Goal: Task Accomplishment & Management: Manage account settings

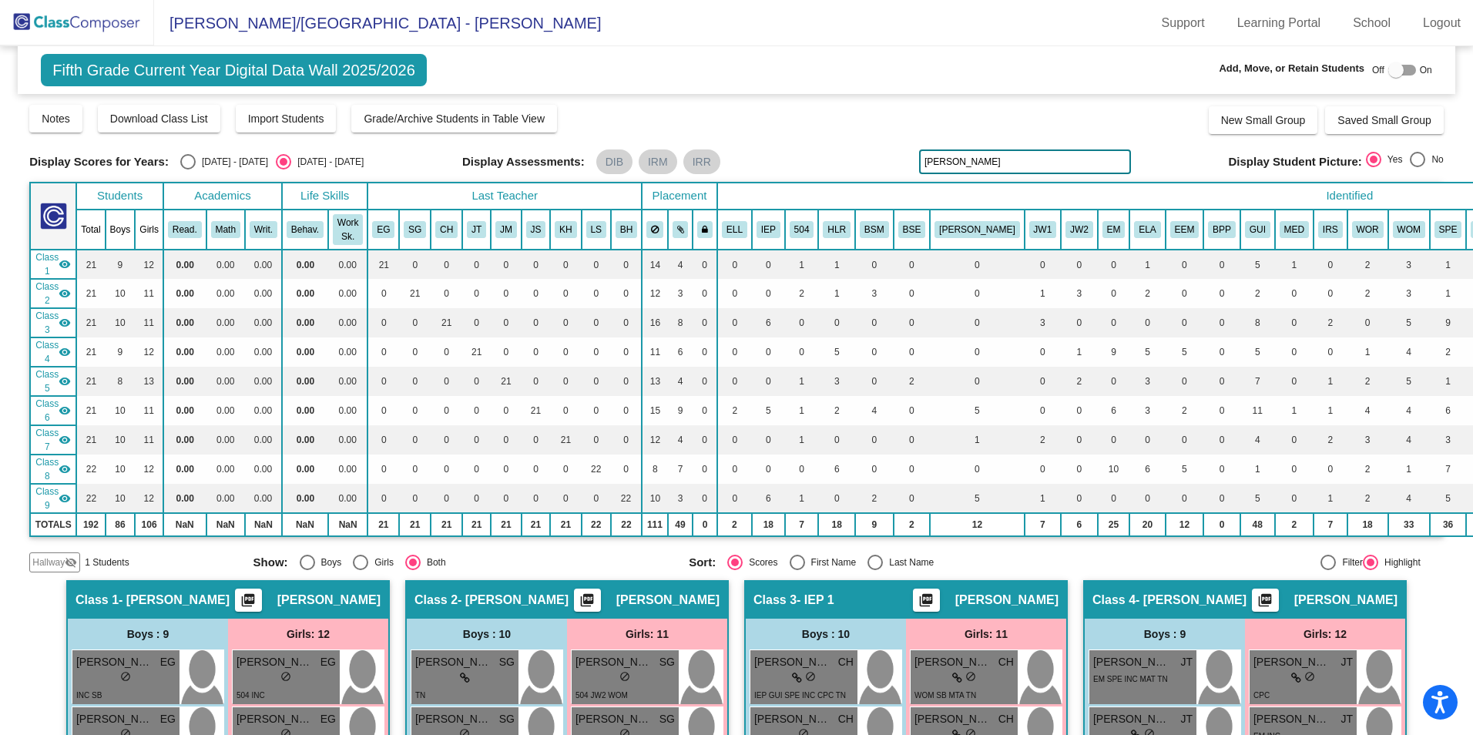
scroll to position [934, 0]
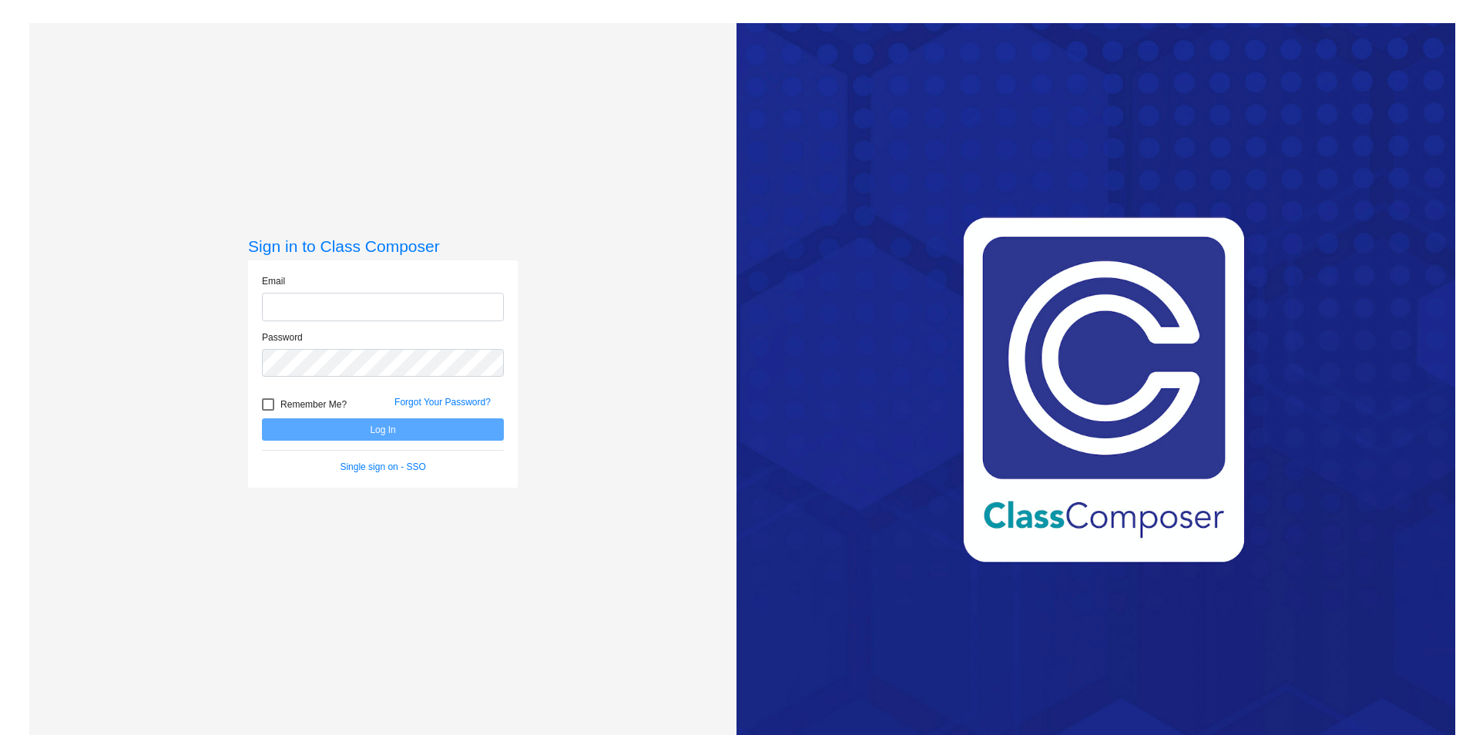
click at [287, 316] on input "email" at bounding box center [383, 307] width 242 height 29
type input "[EMAIL_ADDRESS][DOMAIN_NAME]"
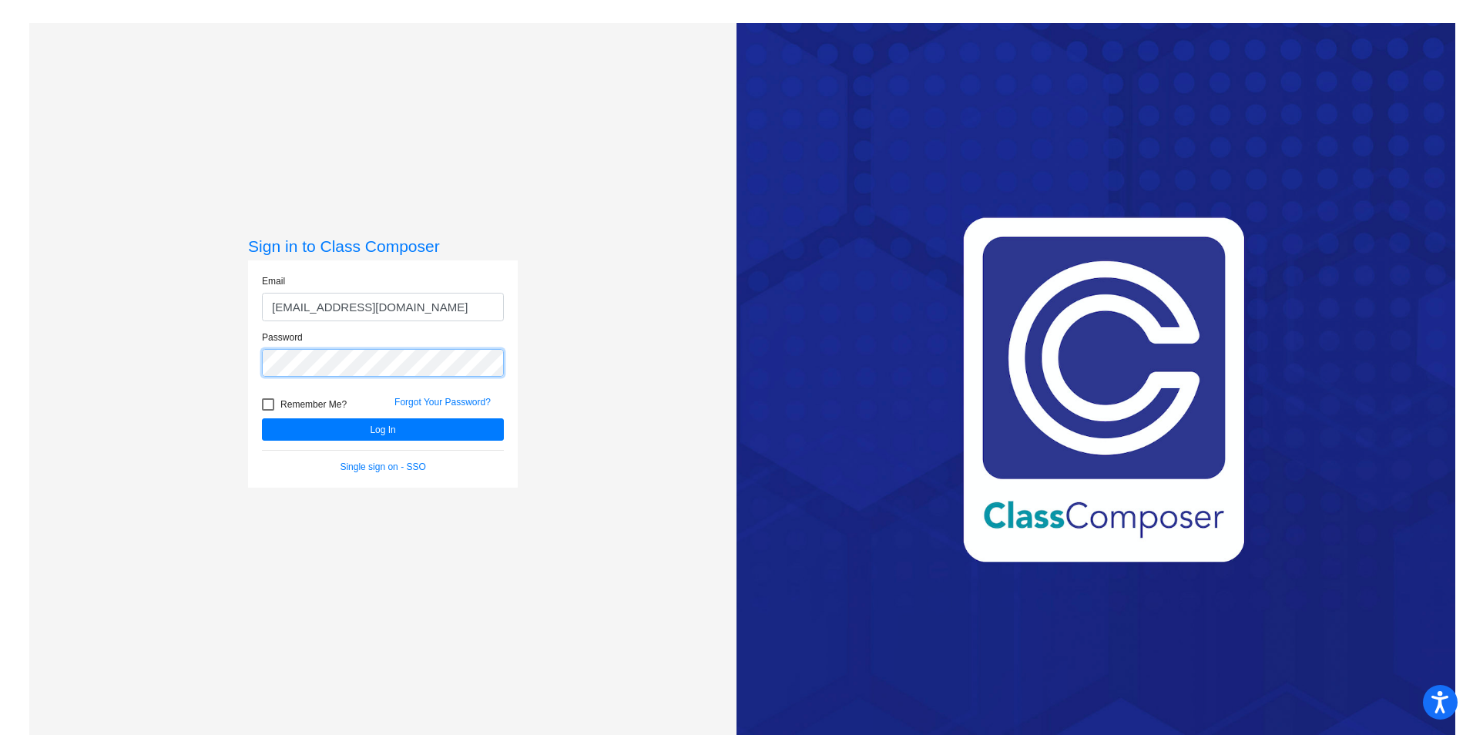
click at [262, 418] on button "Log In" at bounding box center [383, 429] width 242 height 22
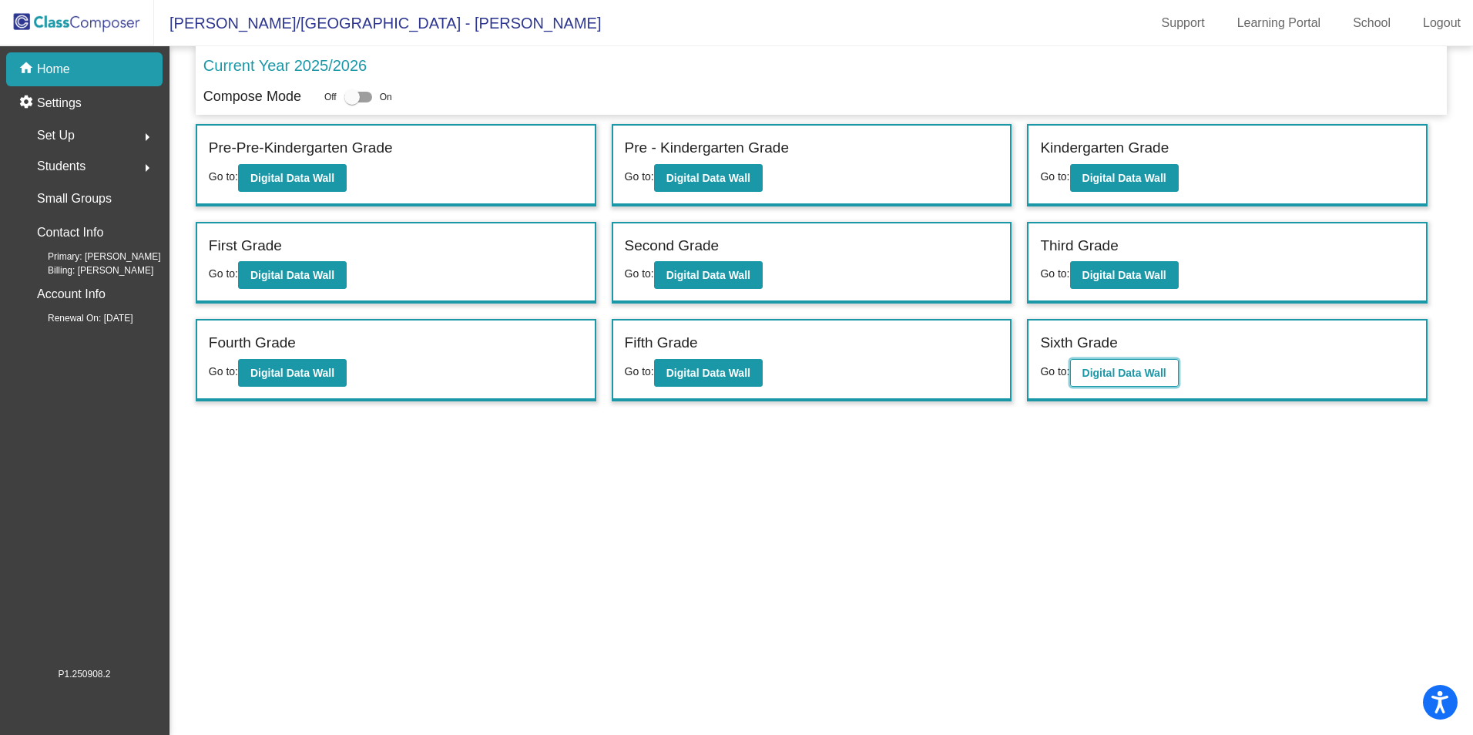
click at [1122, 371] on b "Digital Data Wall" at bounding box center [1124, 373] width 84 height 12
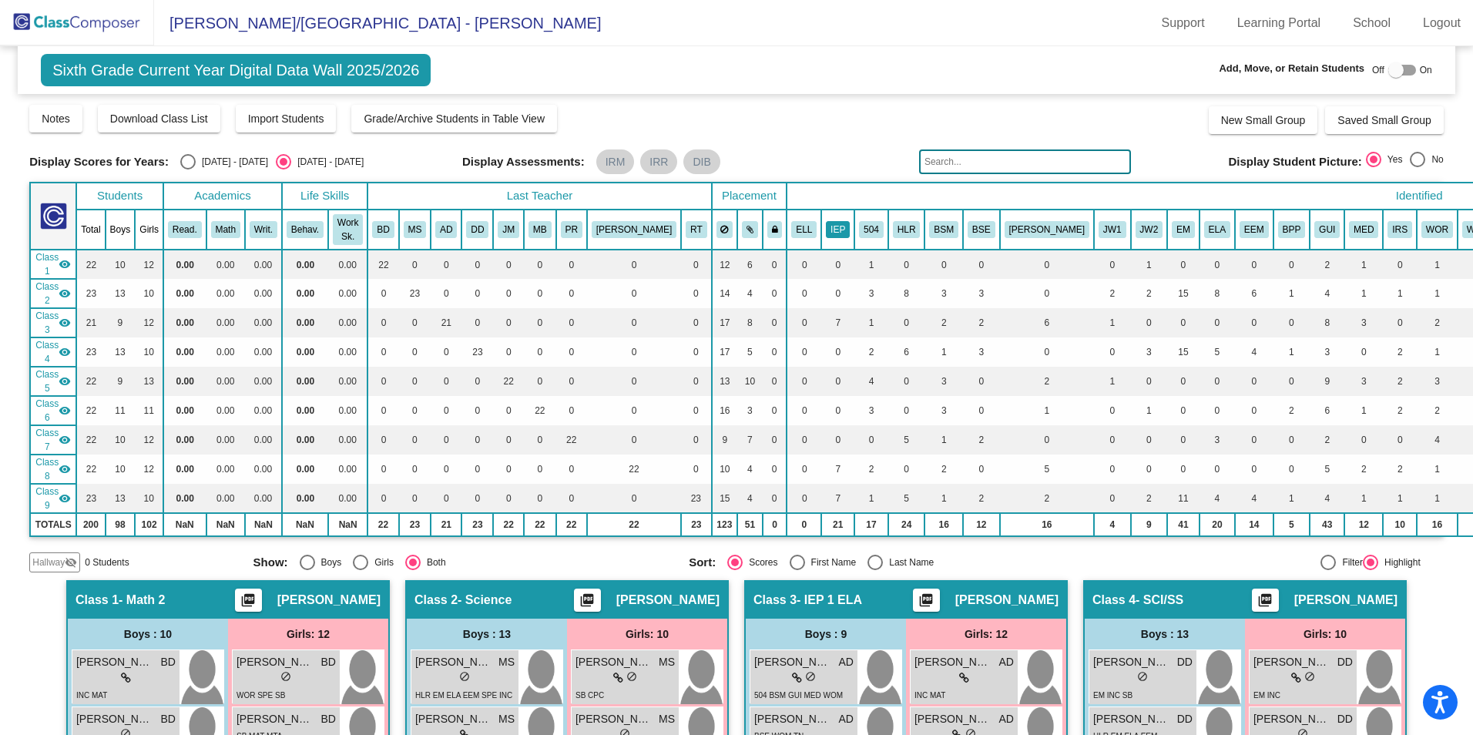
click at [826, 233] on button "IEP" at bounding box center [838, 229] width 24 height 17
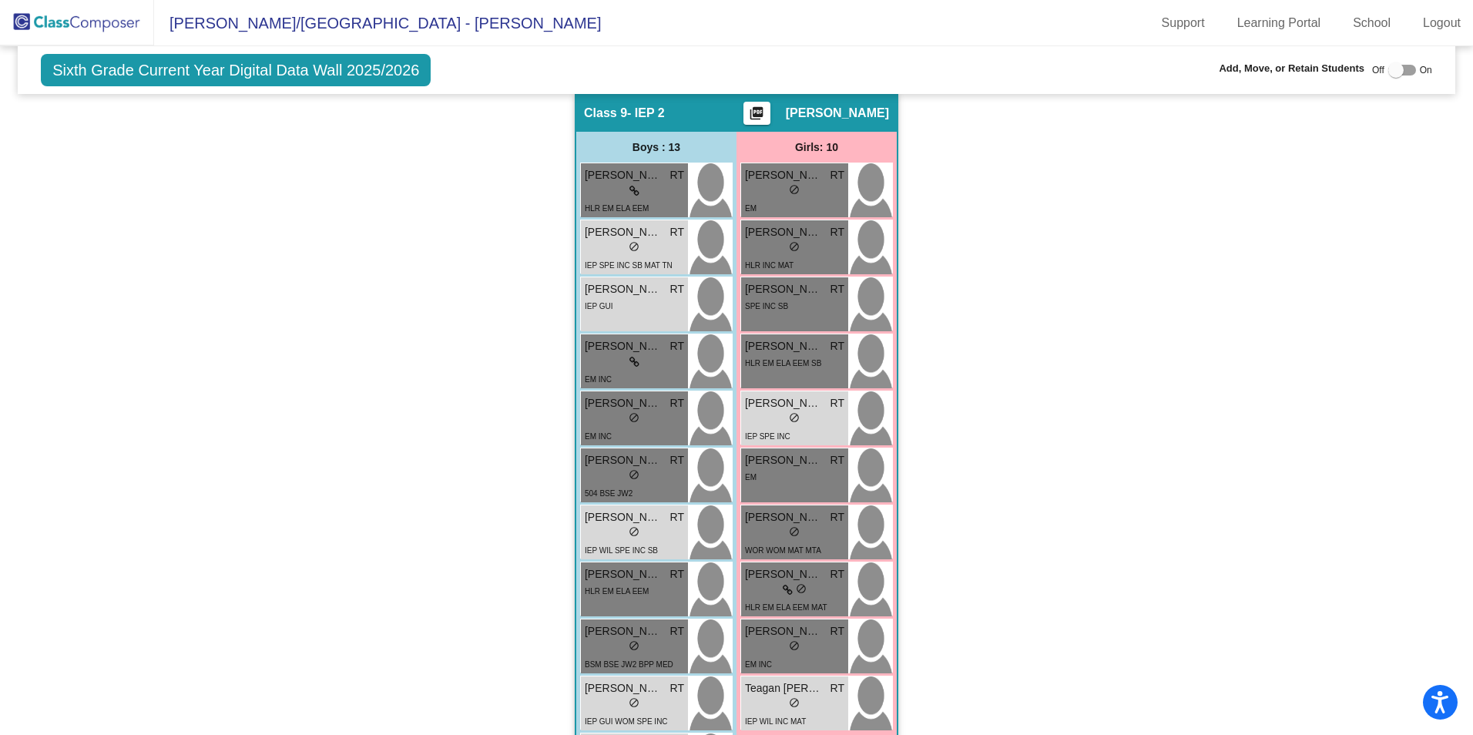
scroll to position [2234, 0]
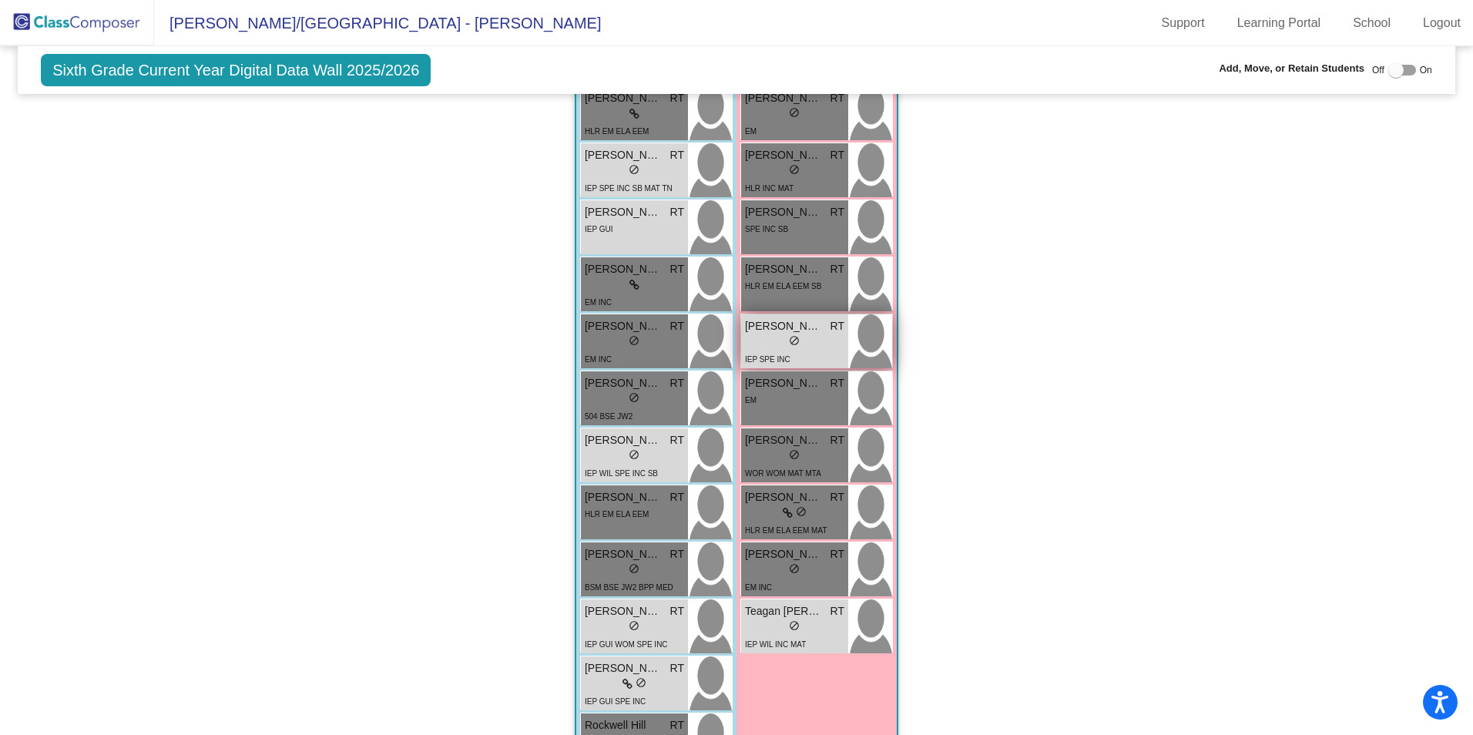
click at [818, 354] on div "IEP SPE INC" at bounding box center [794, 358] width 99 height 16
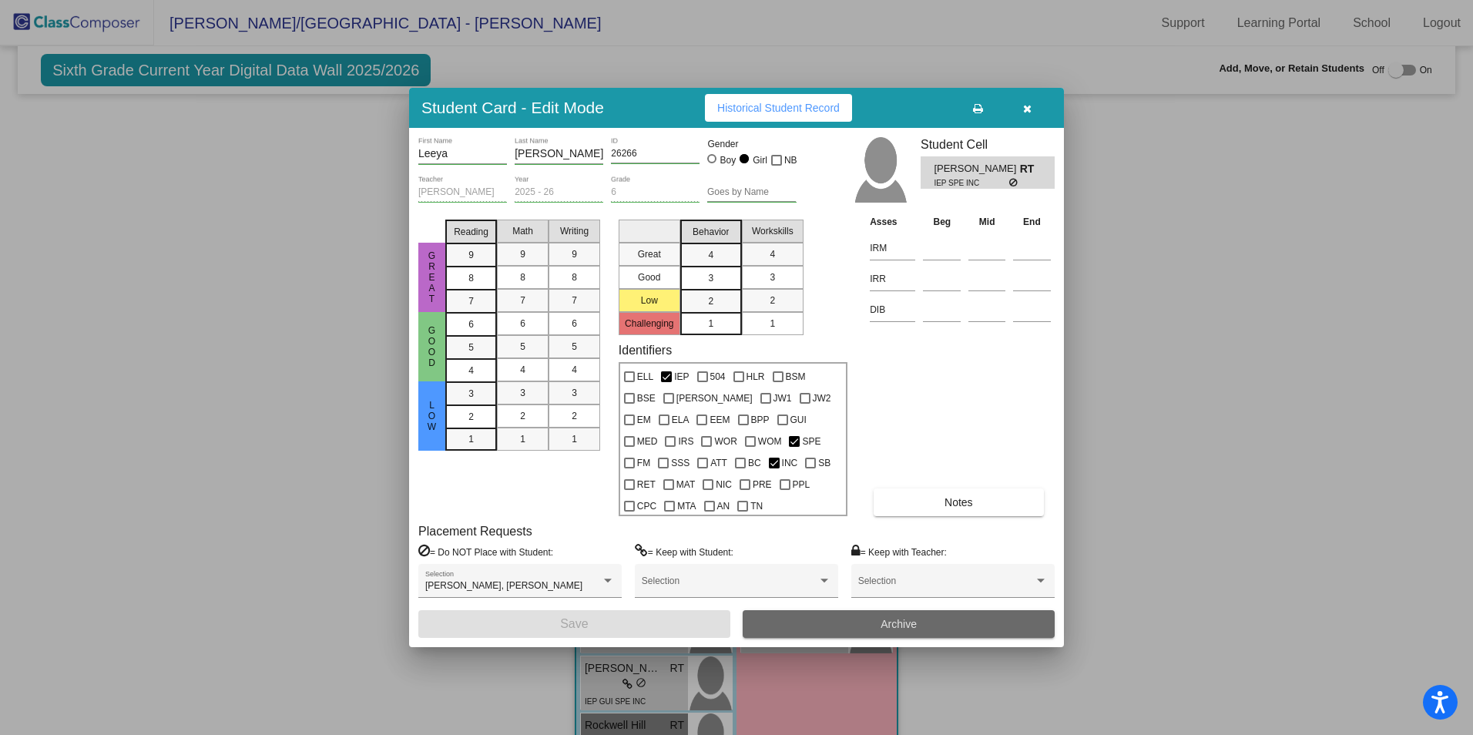
click at [931, 618] on button "Archive" at bounding box center [899, 624] width 312 height 28
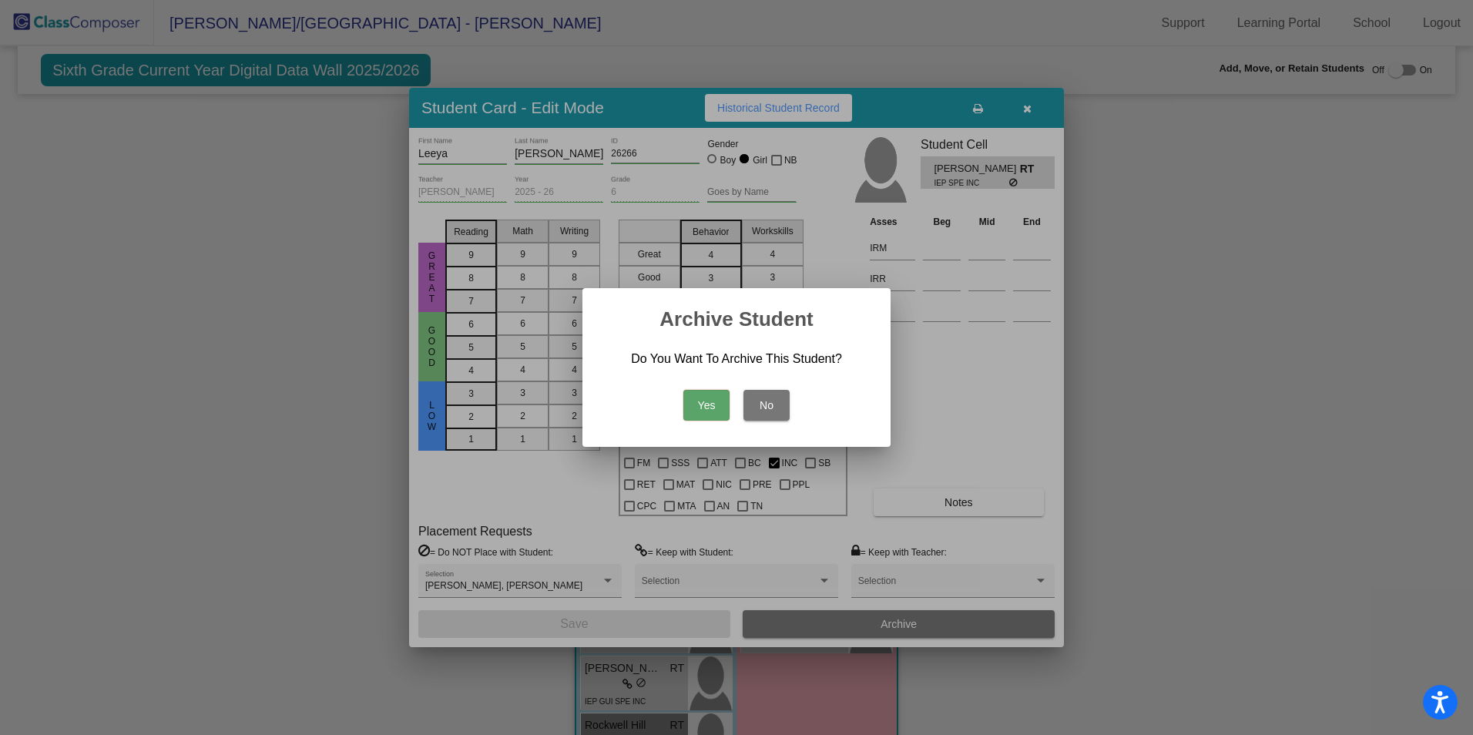
click at [719, 402] on button "Yes" at bounding box center [706, 405] width 46 height 31
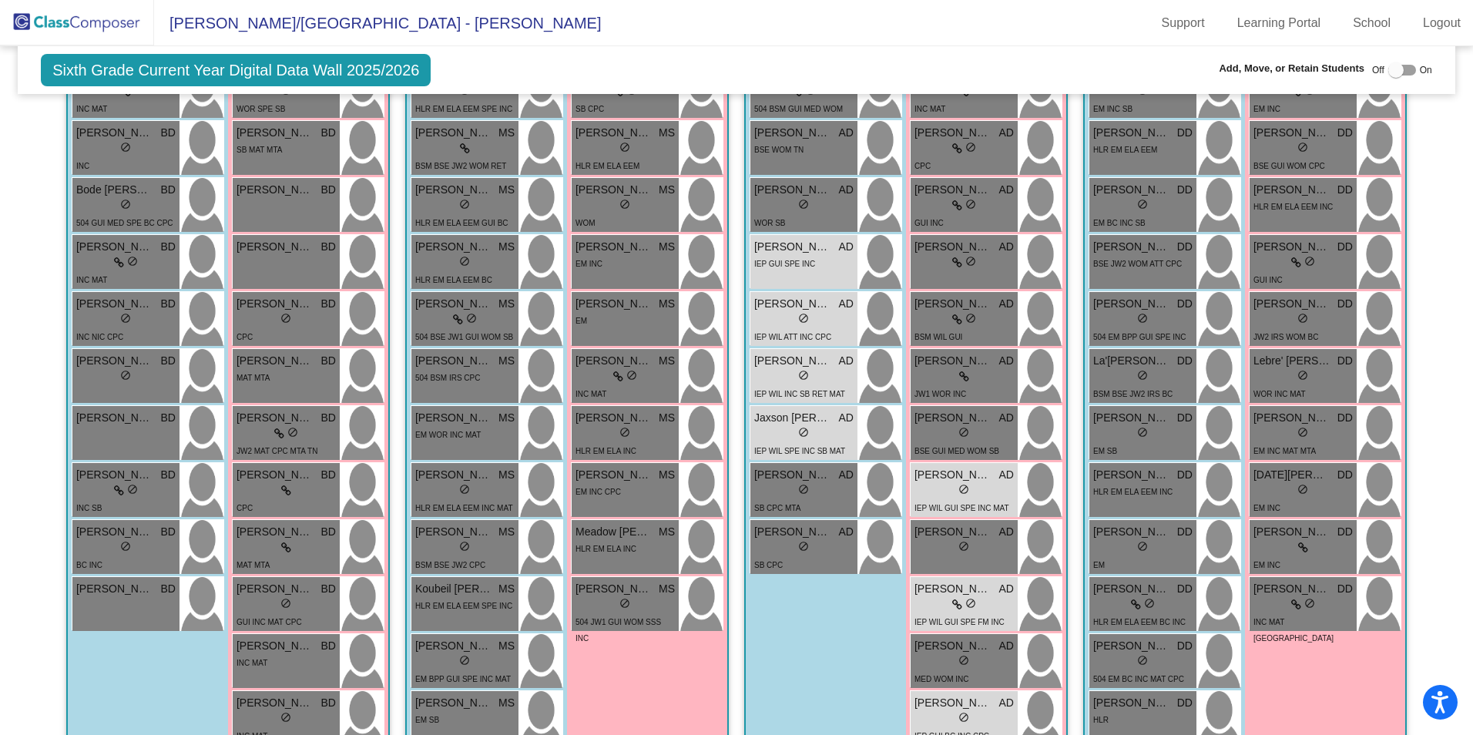
scroll to position [509, 0]
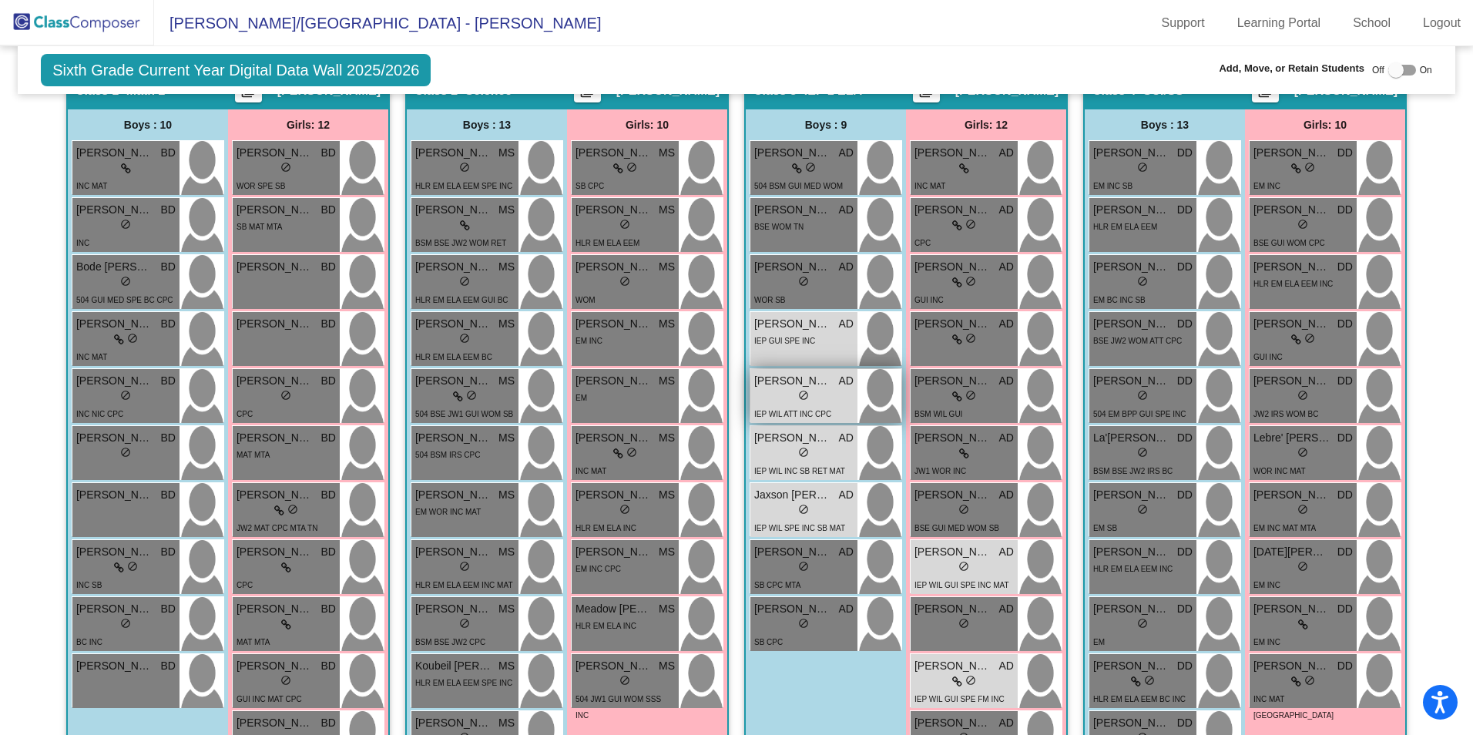
click at [831, 390] on div "lock do_not_disturb_alt" at bounding box center [803, 397] width 99 height 16
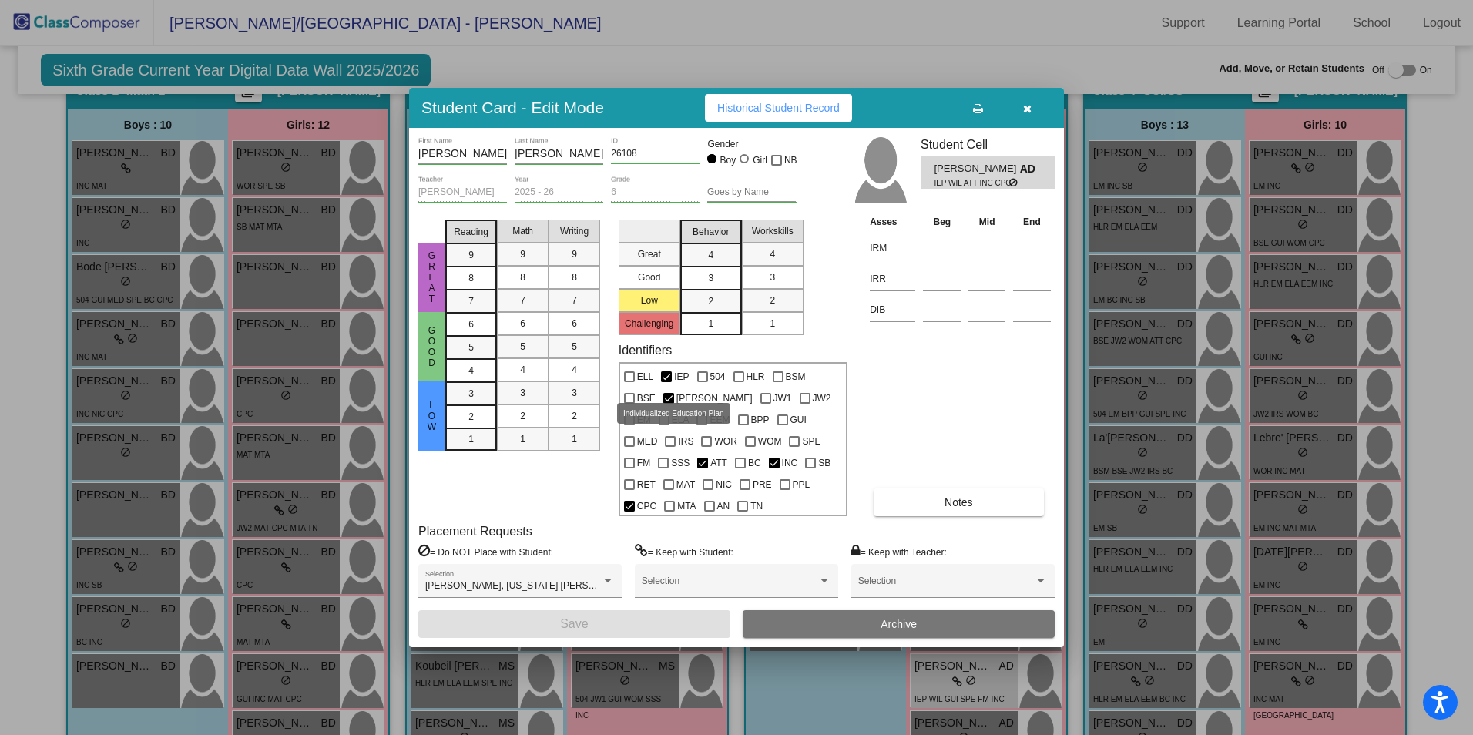
click at [681, 386] on span "IEP" at bounding box center [681, 376] width 15 height 18
click at [666, 383] on input "IEP" at bounding box center [666, 382] width 1 height 1
checkbox input "false"
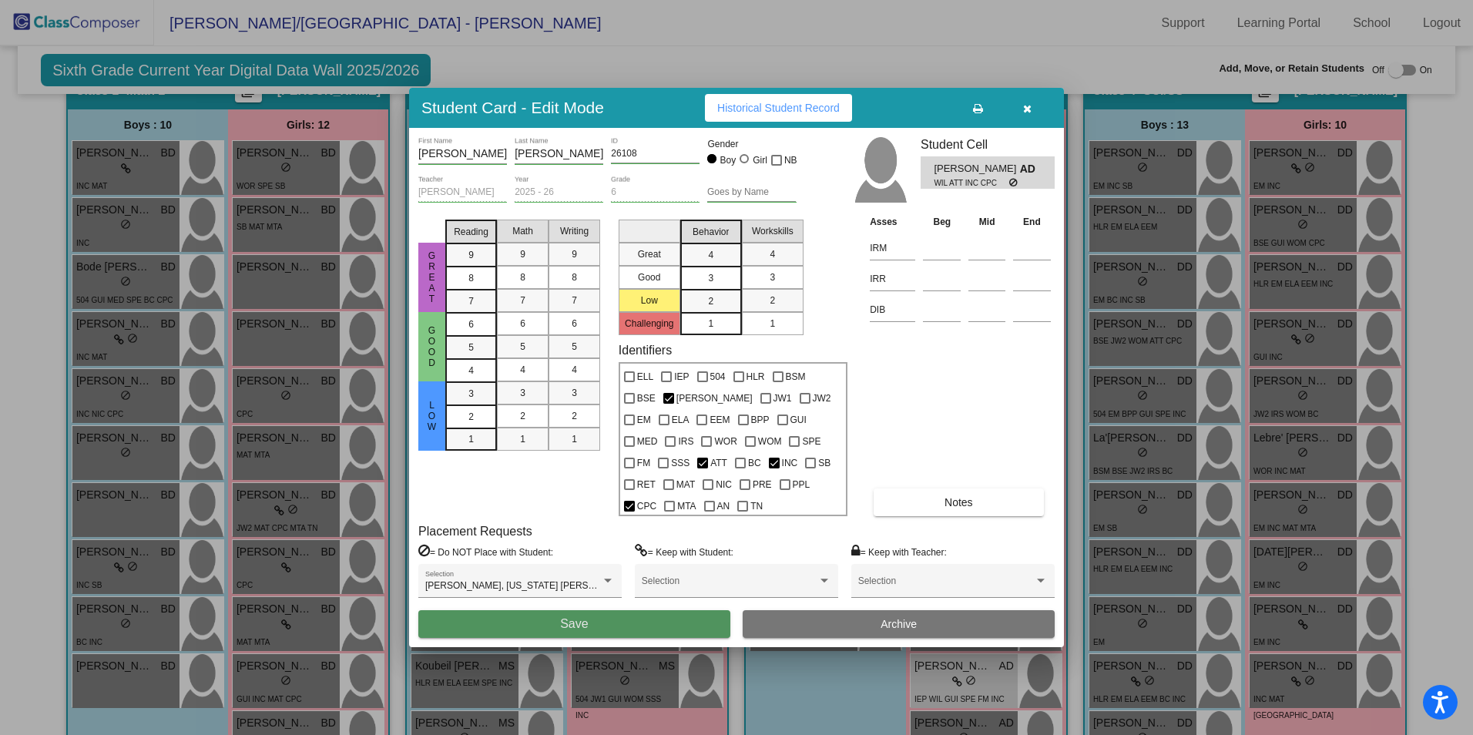
click at [639, 610] on button "Save" at bounding box center [574, 624] width 312 height 28
